Goal: Check status

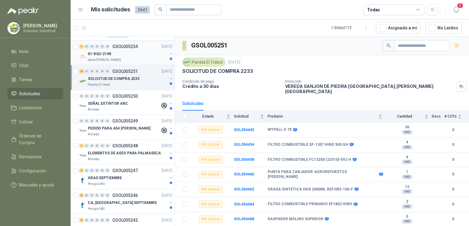
scroll to position [31, 0]
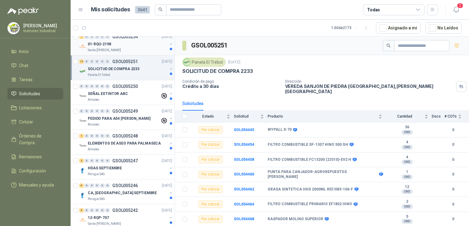
drag, startPoint x: 139, startPoint y: 51, endPoint x: 134, endPoint y: 51, distance: 4.9
click at [139, 51] on div "Santa [PERSON_NAME]" at bounding box center [127, 50] width 79 height 5
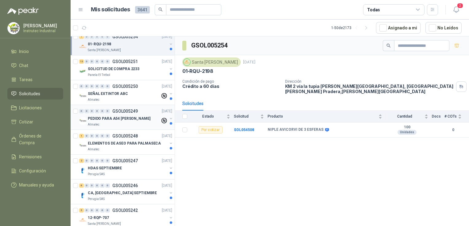
drag, startPoint x: 133, startPoint y: 95, endPoint x: 131, endPoint y: 107, distance: 11.8
click at [133, 95] on div "SEÑAL EXTINTOR ABC" at bounding box center [124, 93] width 72 height 7
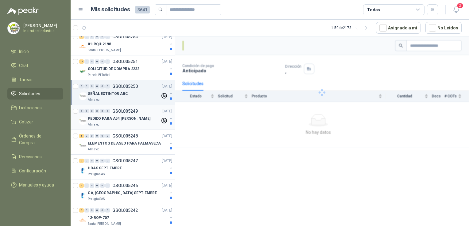
click at [126, 123] on div "Almatec" at bounding box center [124, 124] width 72 height 5
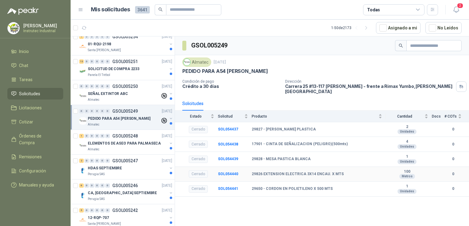
click at [79, 108] on link "0 0 0 0 0 0 GSOL005249 [DATE] PEDIDO PARA A54 ARA GIRARDOTA Almatec" at bounding box center [126, 118] width 94 height 20
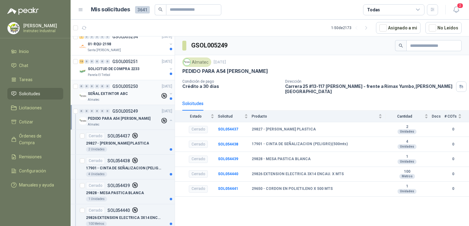
click at [134, 98] on div "Almatec" at bounding box center [124, 100] width 72 height 5
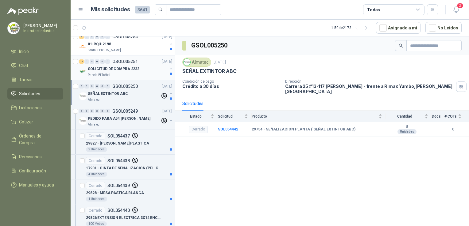
click at [144, 73] on div "Panela El Trébol" at bounding box center [127, 75] width 79 height 5
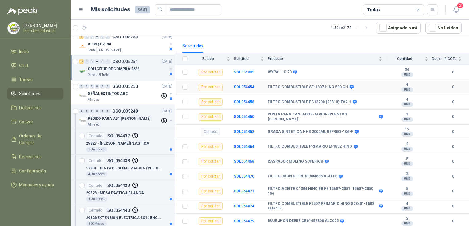
scroll to position [83, 0]
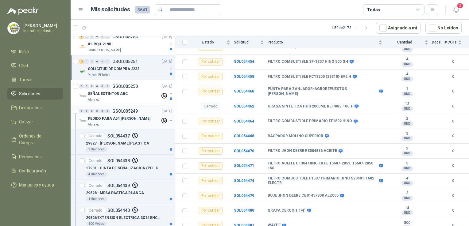
click at [139, 128] on div "0 0 0 0 0 0 GSOL005249 [DATE] PEDIDO PARA A54 ARA GIRARDOTA Almatec" at bounding box center [123, 117] width 104 height 25
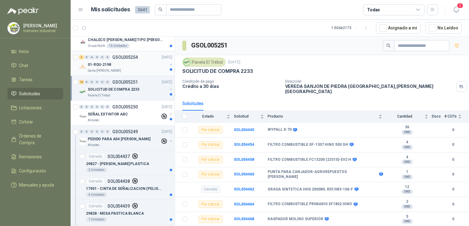
scroll to position [0, 0]
